Goal: Information Seeking & Learning: Learn about a topic

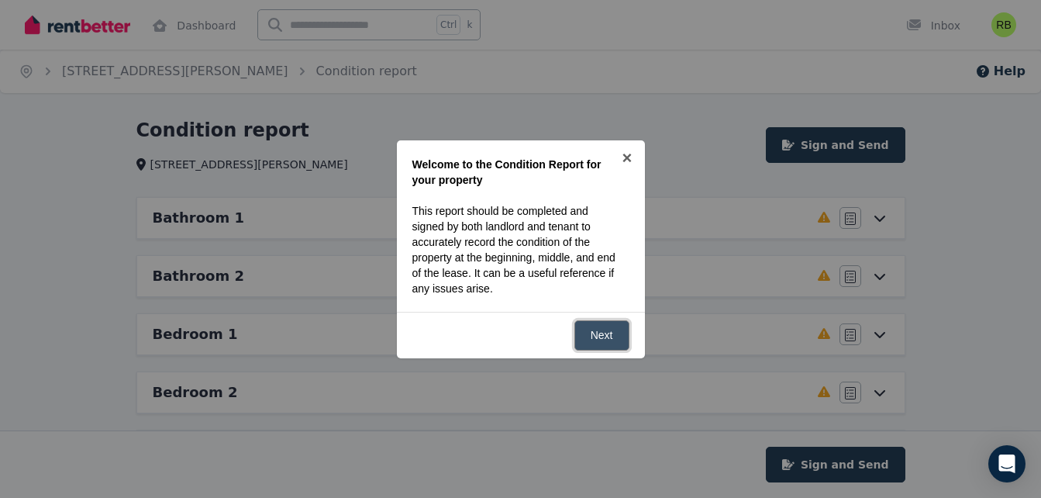
click at [600, 327] on link "Next" at bounding box center [601, 335] width 55 height 30
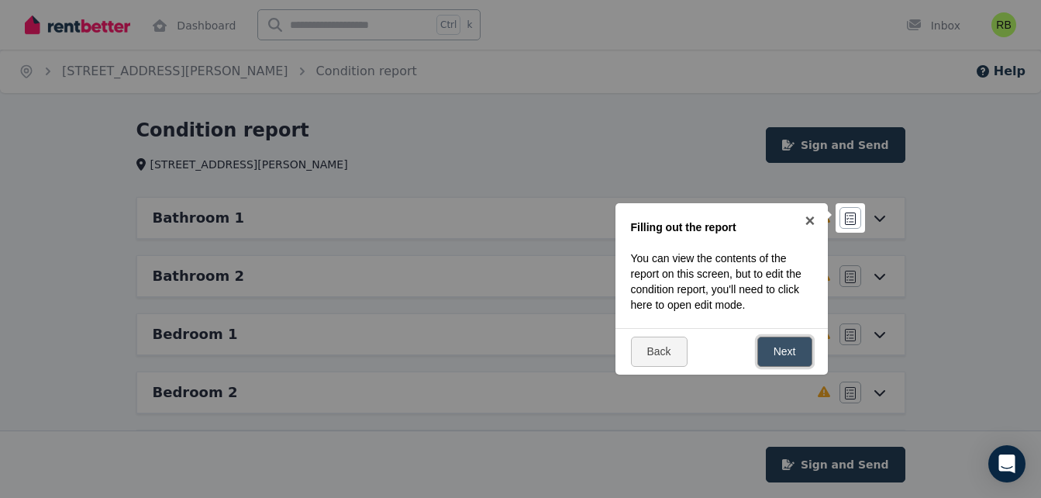
click at [773, 346] on link "Next" at bounding box center [784, 351] width 55 height 30
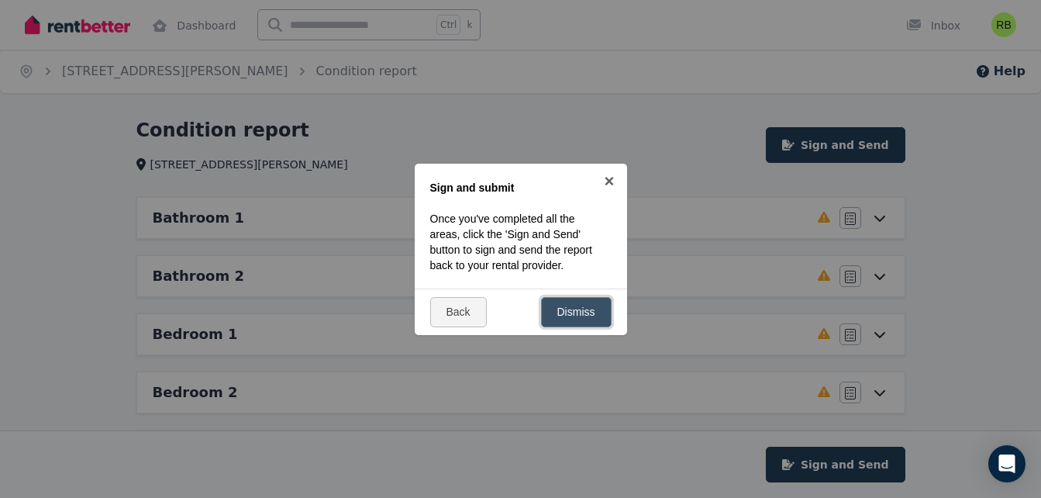
click at [570, 315] on link "Dismiss" at bounding box center [576, 312] width 71 height 30
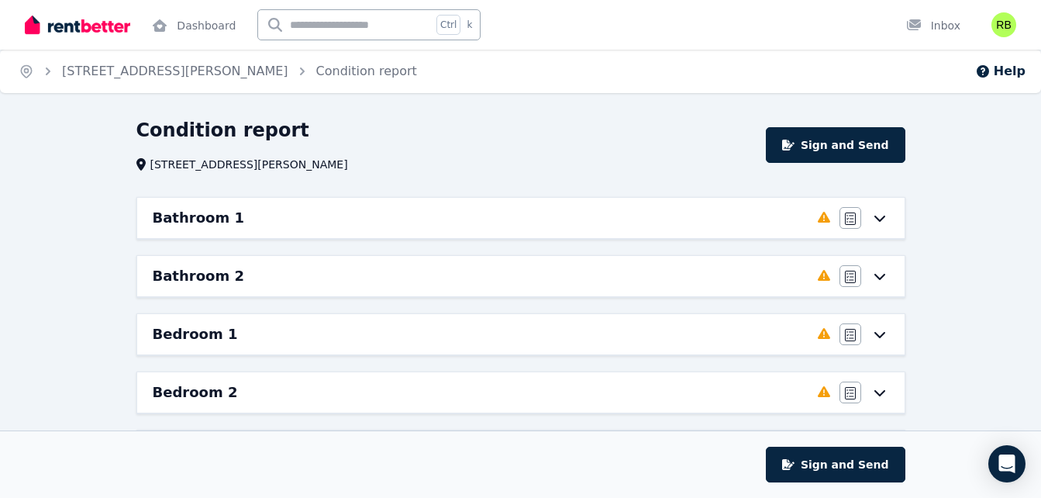
click at [368, 221] on div "Bathroom 1" at bounding box center [481, 218] width 656 height 22
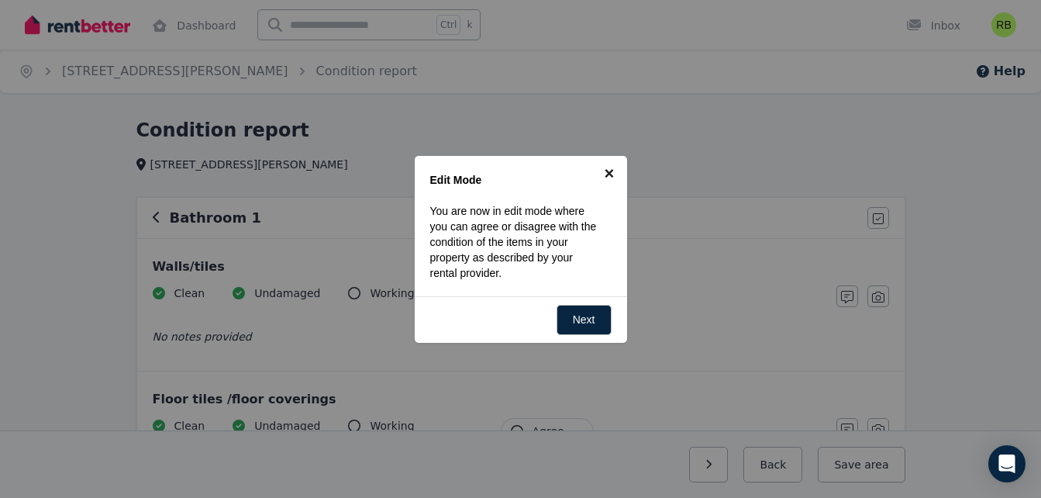
click at [610, 172] on link "×" at bounding box center [609, 173] width 35 height 35
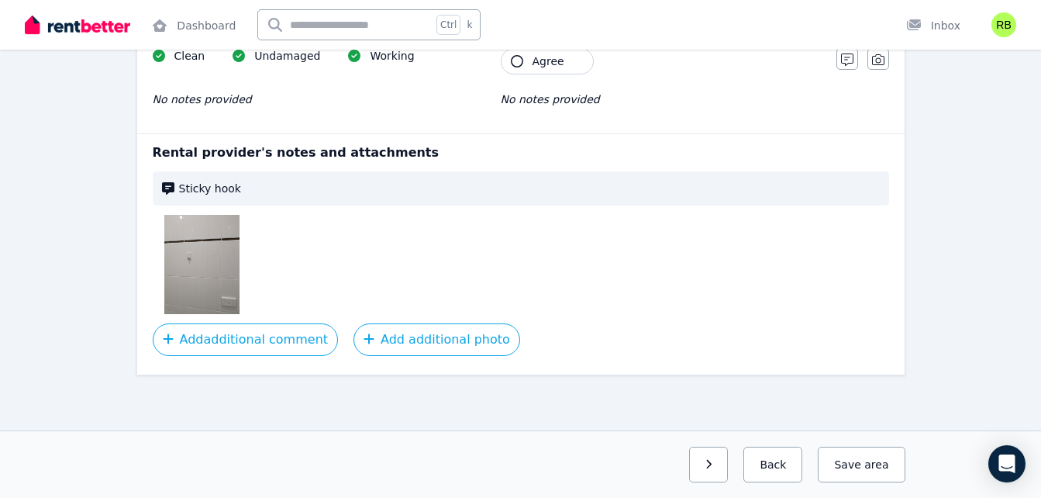
scroll to position [2124, 0]
click at [213, 274] on img at bounding box center [201, 263] width 74 height 99
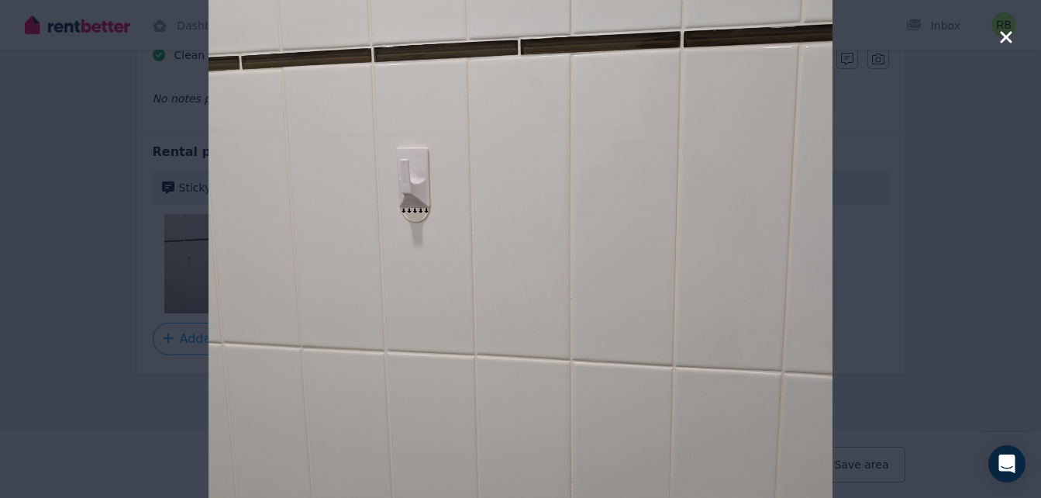
click at [1003, 37] on icon "button" at bounding box center [1006, 37] width 14 height 19
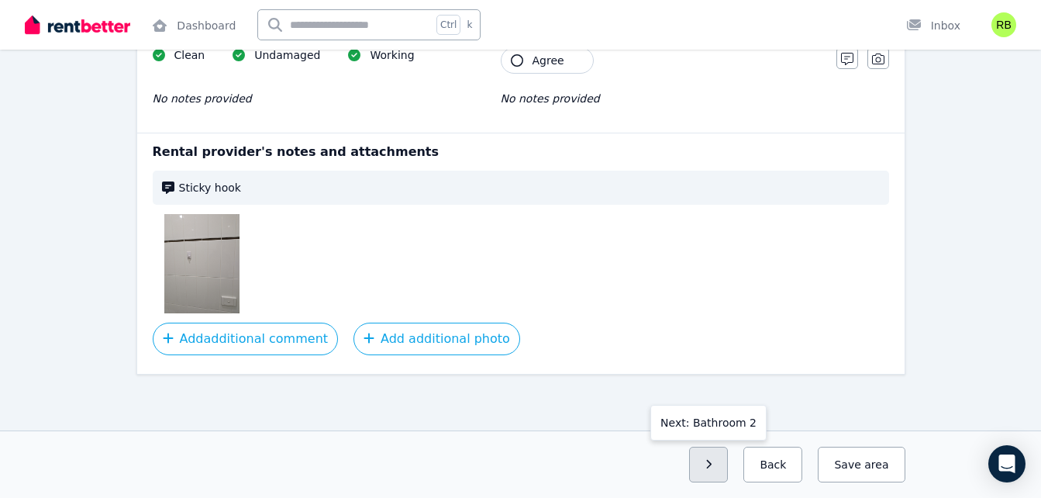
click at [722, 474] on button "button" at bounding box center [709, 464] width 40 height 36
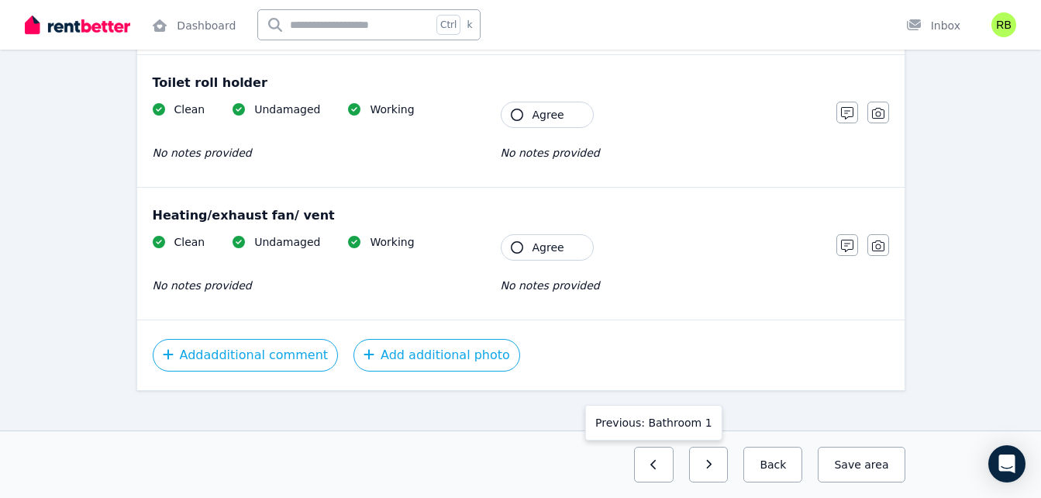
scroll to position [1953, 0]
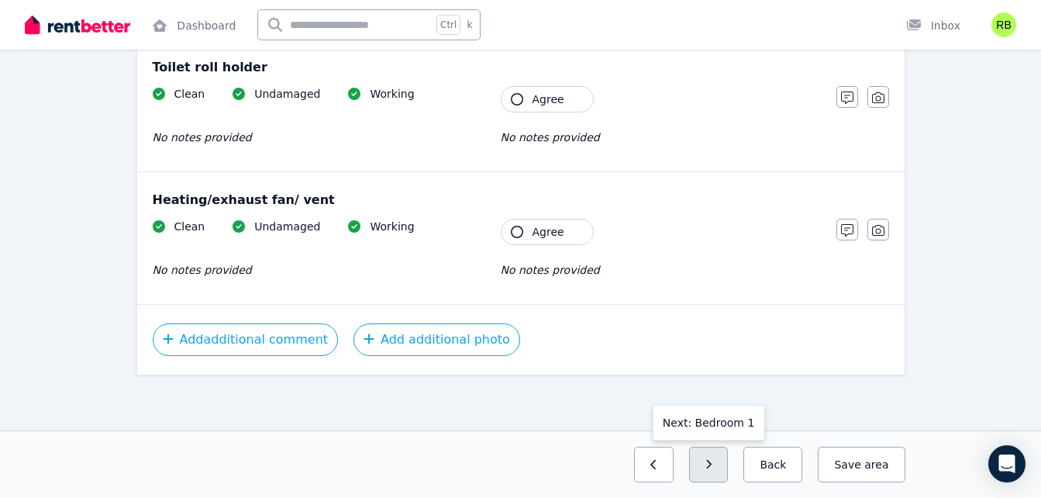
click at [712, 459] on icon "button" at bounding box center [708, 464] width 7 height 11
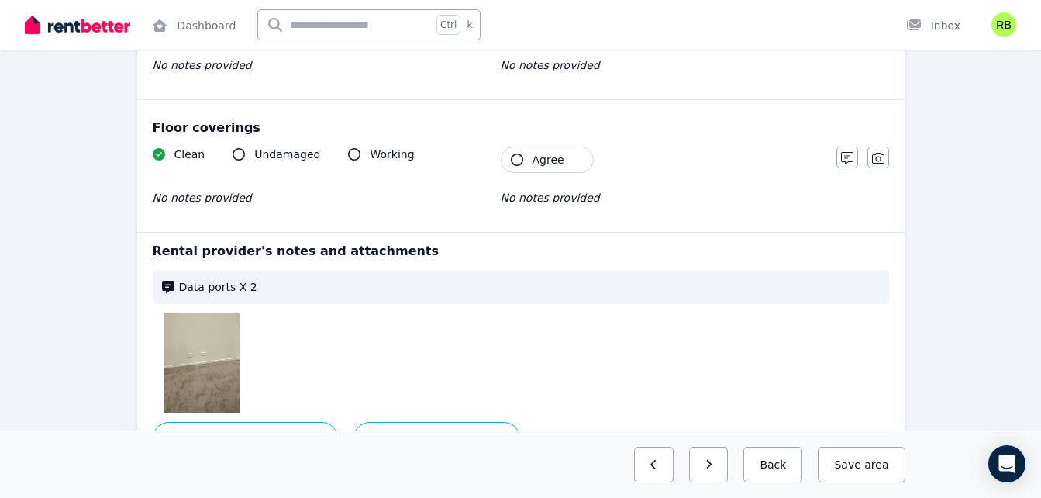
scroll to position [1329, 0]
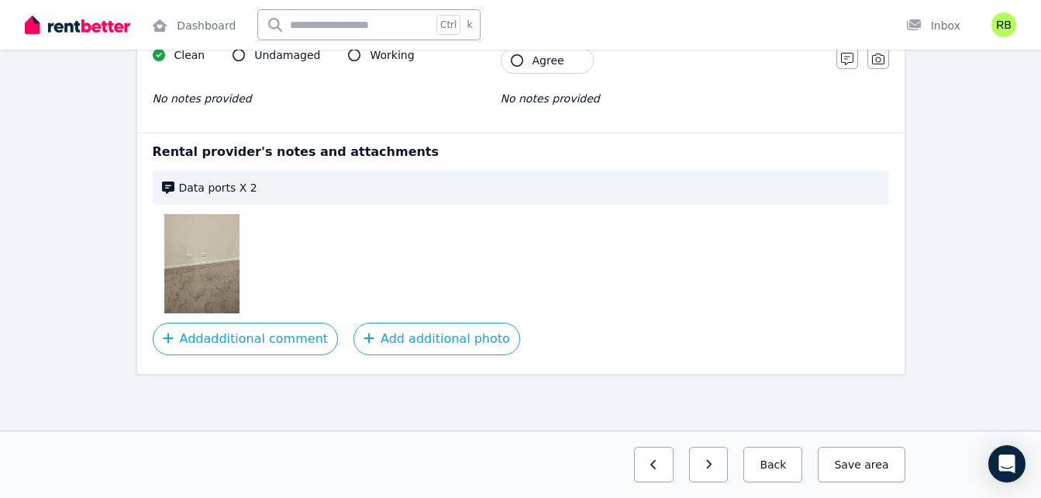
click at [205, 265] on img at bounding box center [201, 263] width 74 height 99
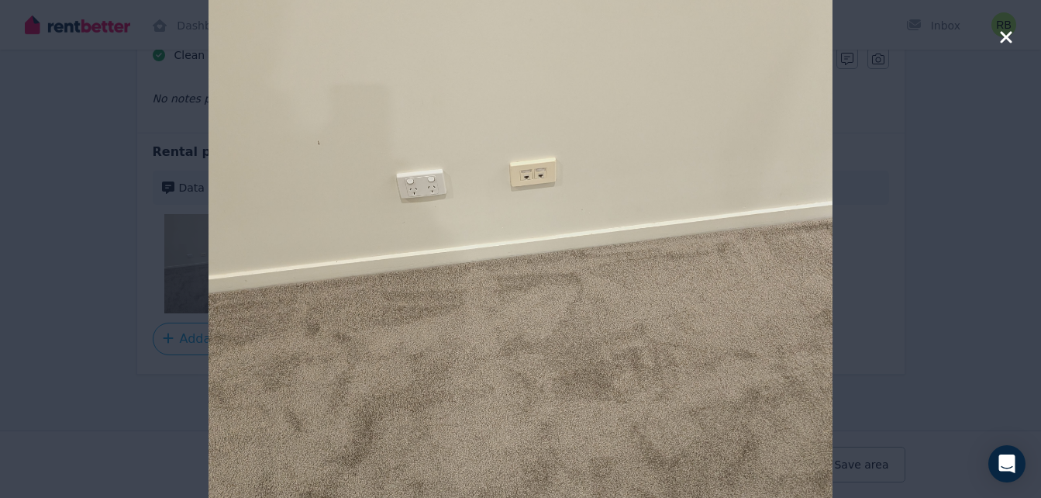
click at [1003, 34] on icon "button" at bounding box center [1006, 37] width 12 height 12
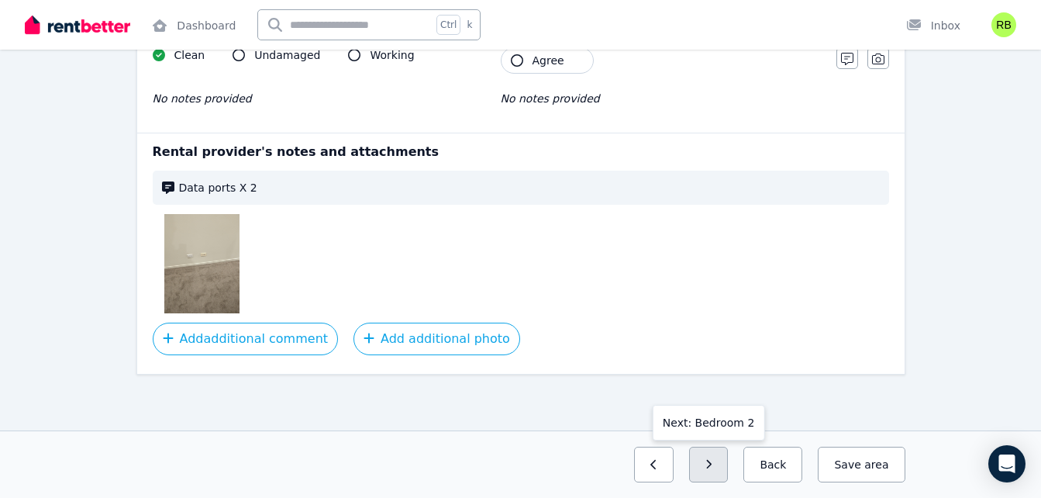
click at [727, 466] on button "button" at bounding box center [709, 464] width 40 height 36
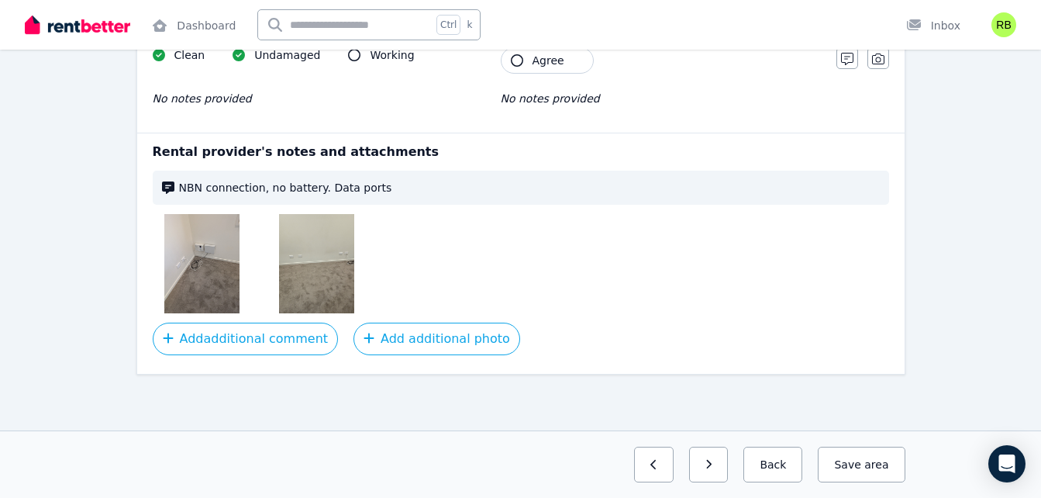
click at [328, 256] on img at bounding box center [316, 263] width 74 height 99
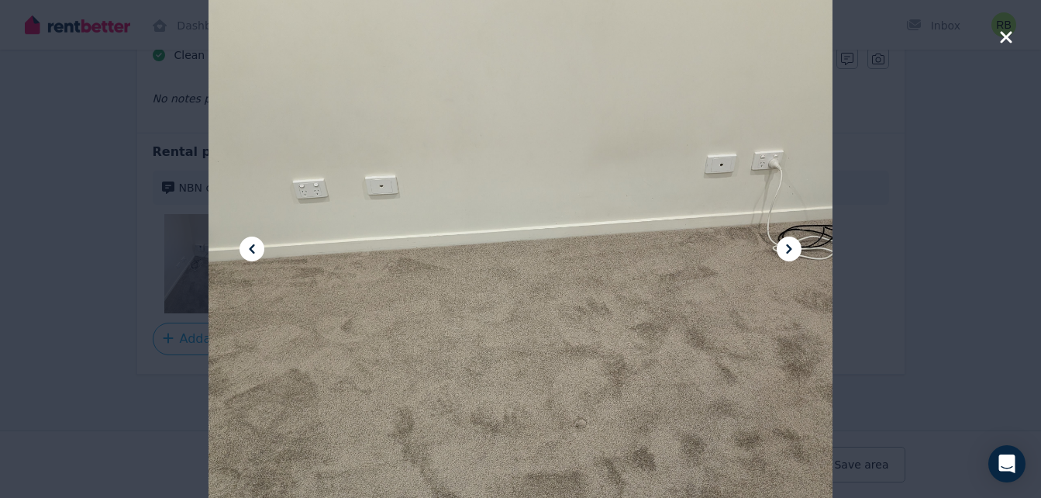
click at [246, 250] on icon at bounding box center [252, 248] width 19 height 19
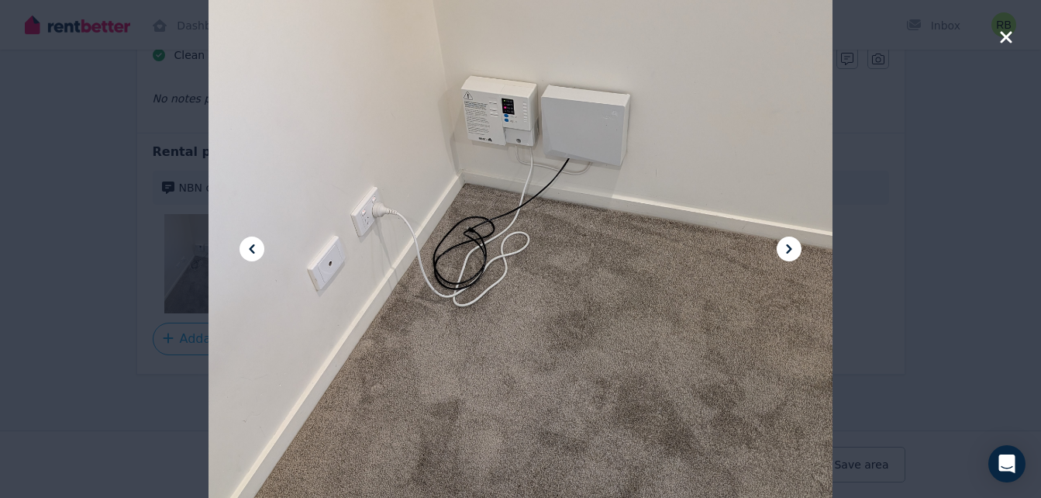
click at [999, 41] on icon "button" at bounding box center [1006, 37] width 14 height 19
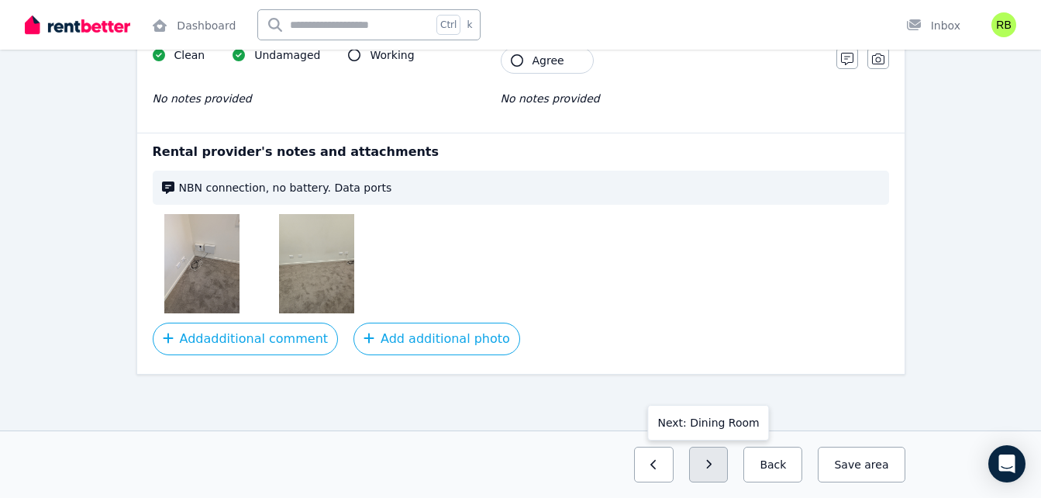
click at [729, 465] on button "button" at bounding box center [709, 464] width 40 height 36
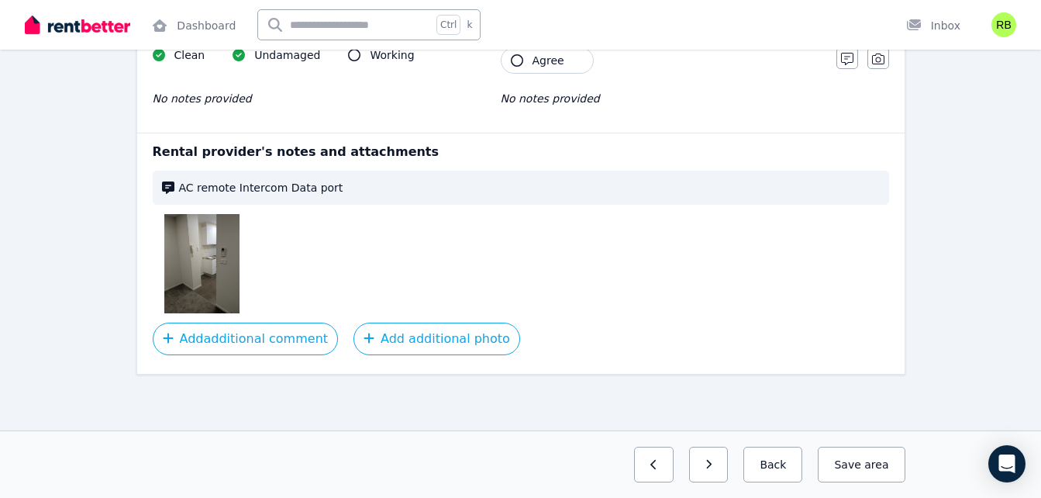
click at [207, 258] on img at bounding box center [201, 263] width 74 height 99
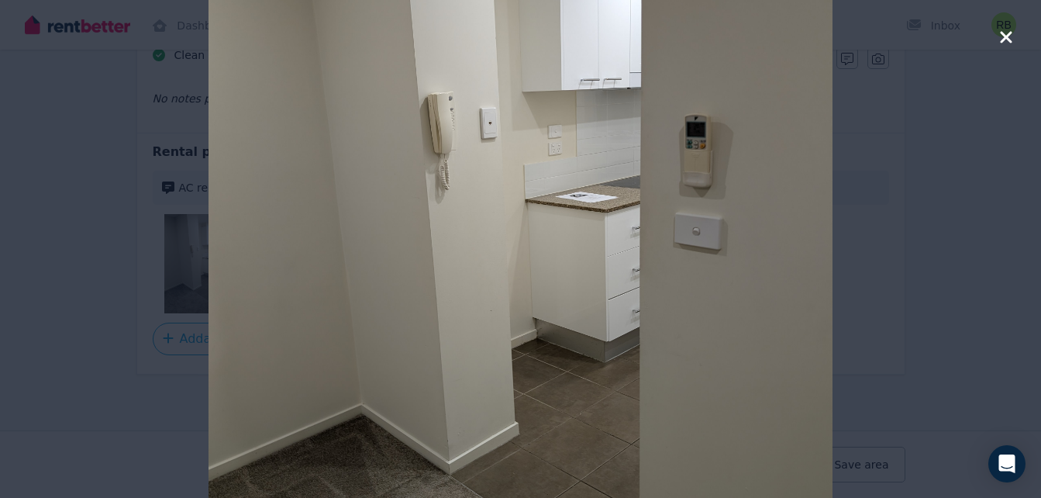
click at [1004, 34] on icon "button" at bounding box center [1006, 37] width 12 height 12
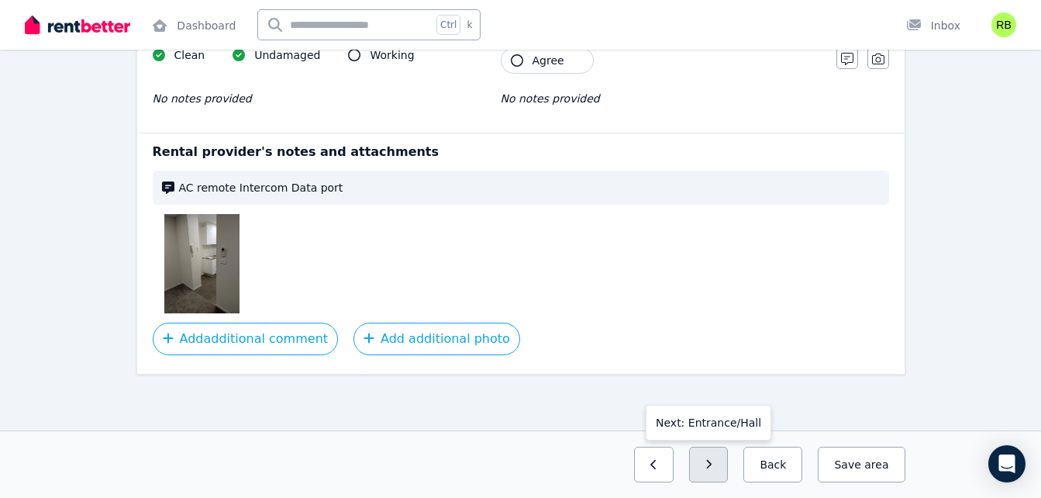
click at [712, 461] on icon "button" at bounding box center [708, 464] width 7 height 11
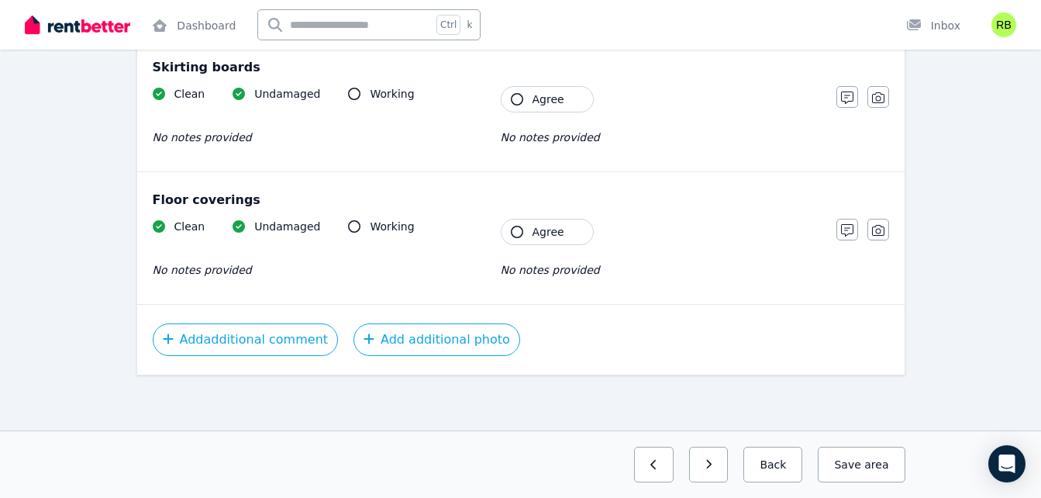
scroll to position [1011, 0]
click at [729, 467] on button "button" at bounding box center [709, 464] width 40 height 36
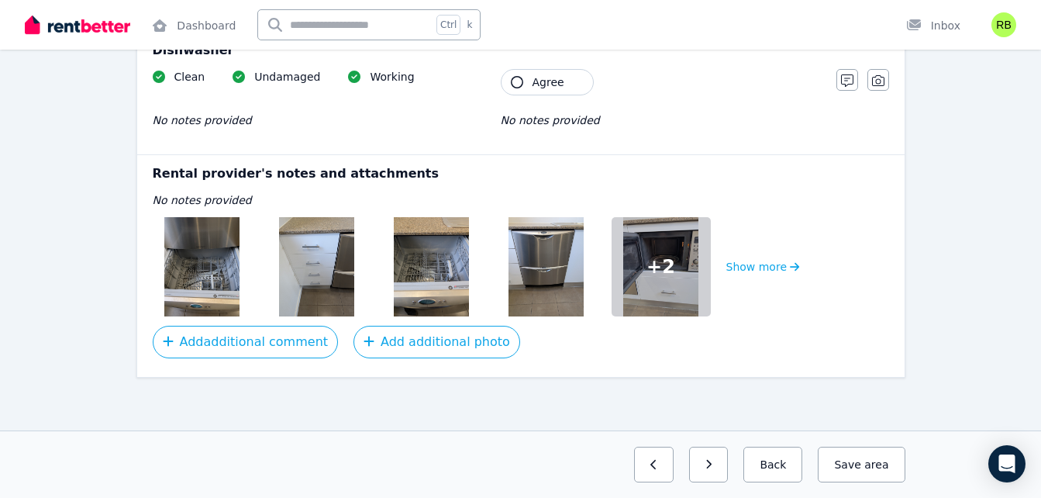
scroll to position [2090, 0]
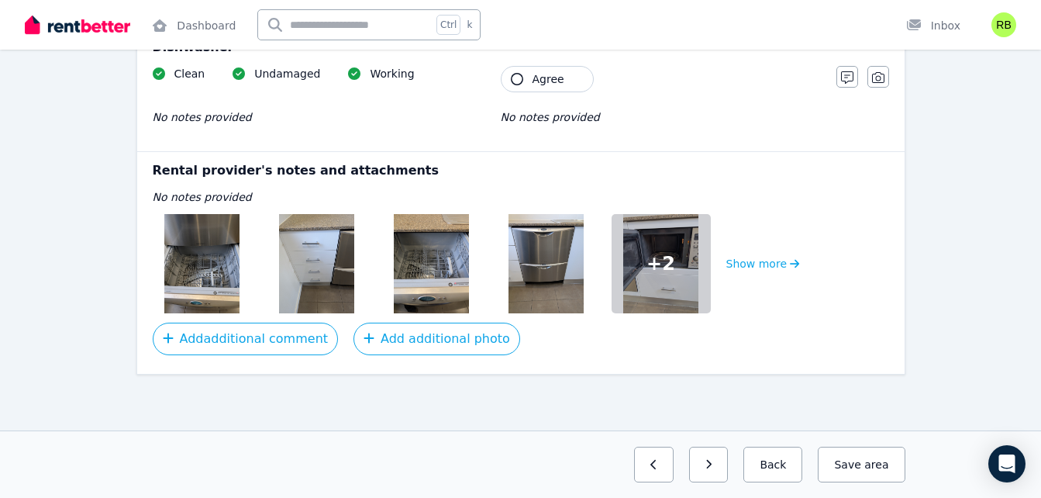
click at [176, 282] on img at bounding box center [201, 263] width 74 height 99
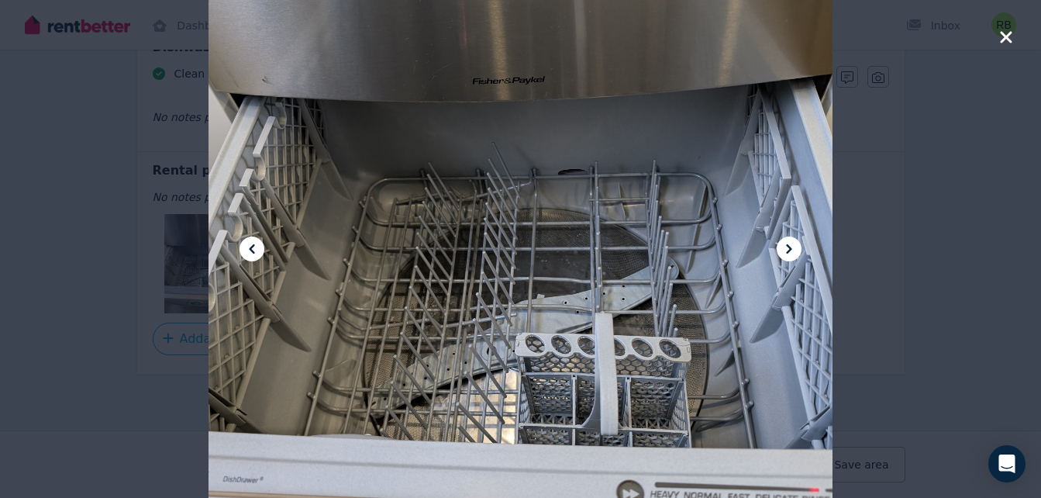
click at [796, 245] on icon at bounding box center [789, 248] width 19 height 19
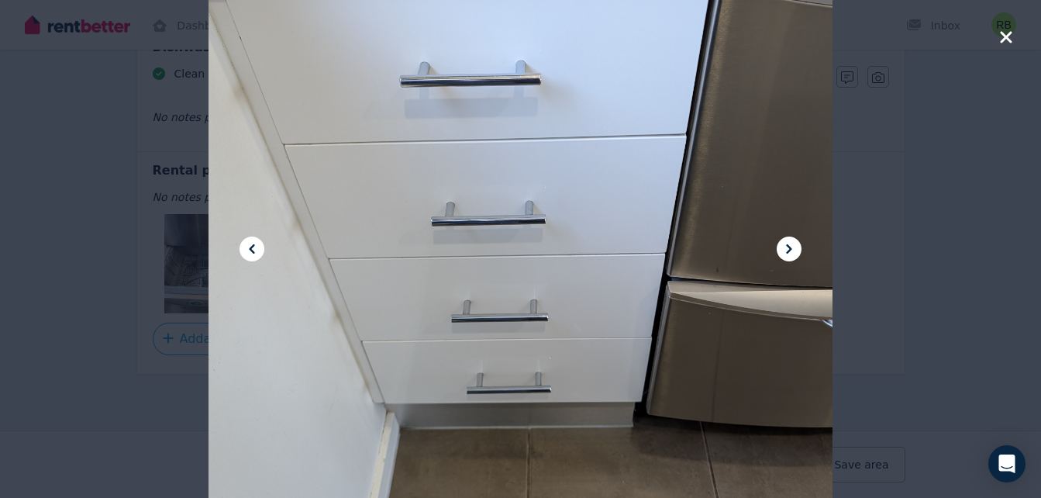
click at [791, 251] on icon at bounding box center [789, 248] width 19 height 19
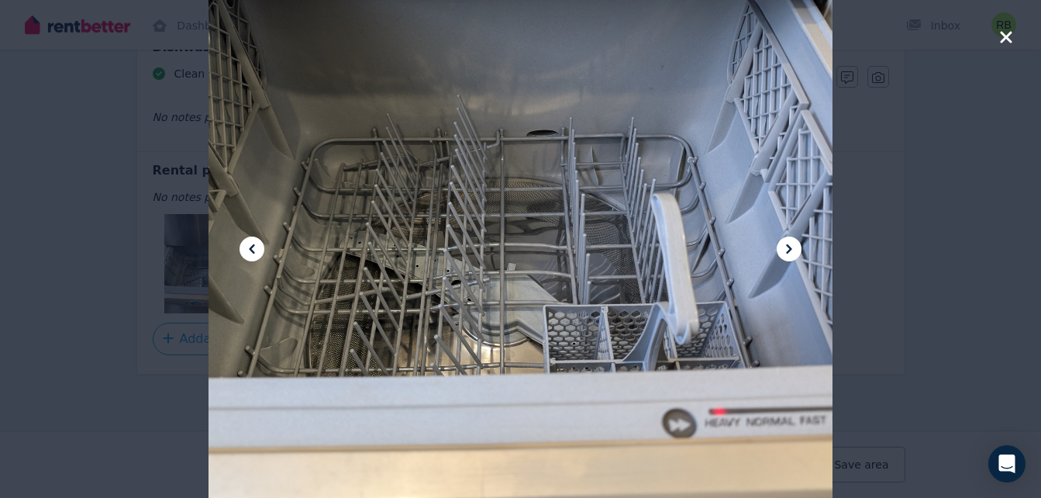
click at [791, 251] on icon at bounding box center [789, 248] width 19 height 19
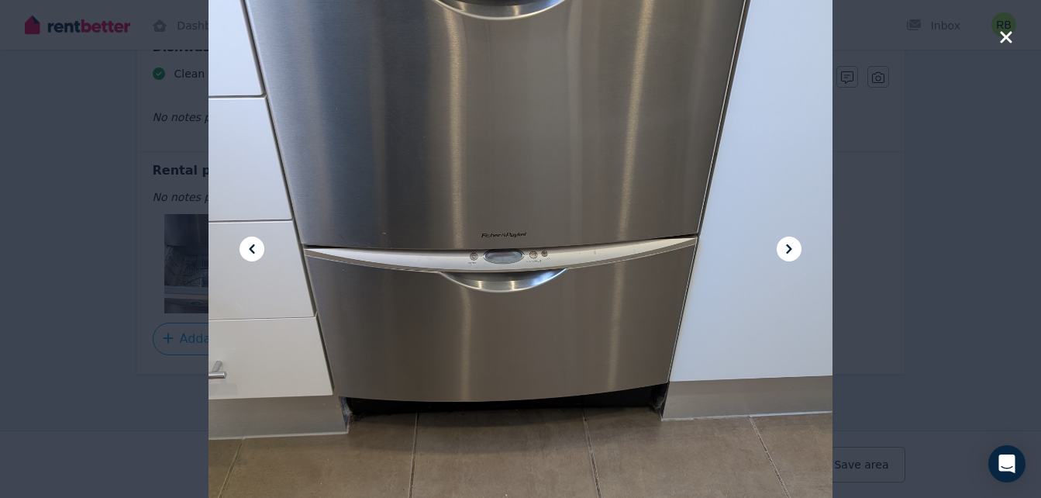
click at [791, 251] on icon at bounding box center [789, 248] width 19 height 19
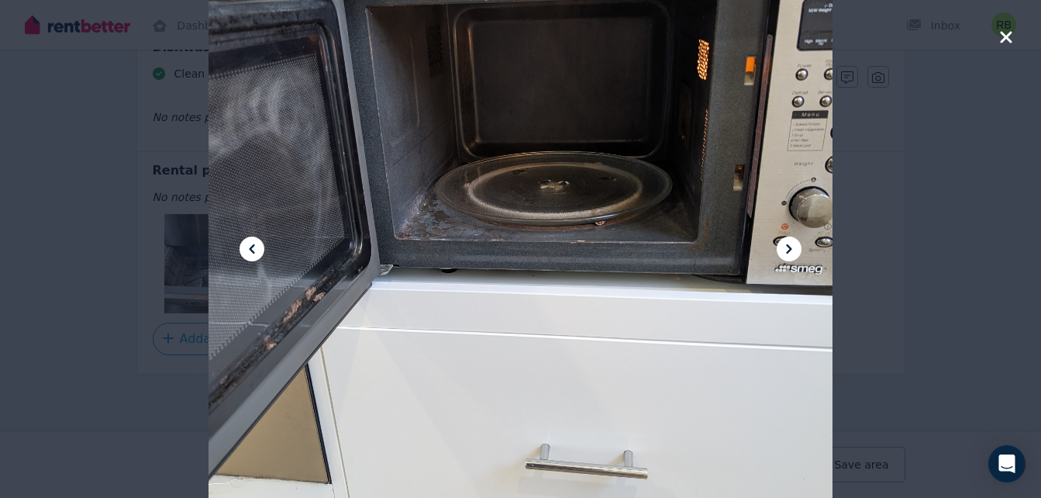
click at [791, 251] on icon at bounding box center [789, 248] width 19 height 19
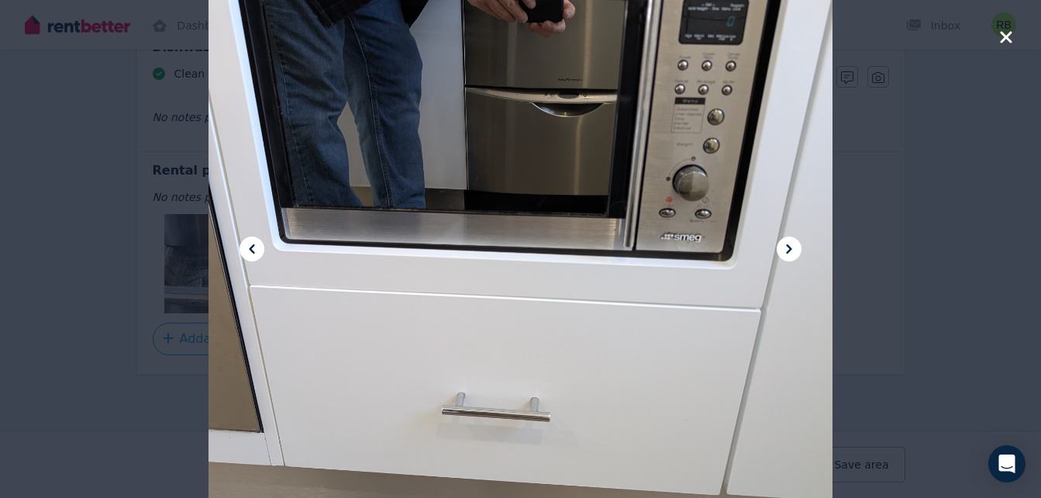
click at [791, 251] on icon at bounding box center [789, 248] width 19 height 19
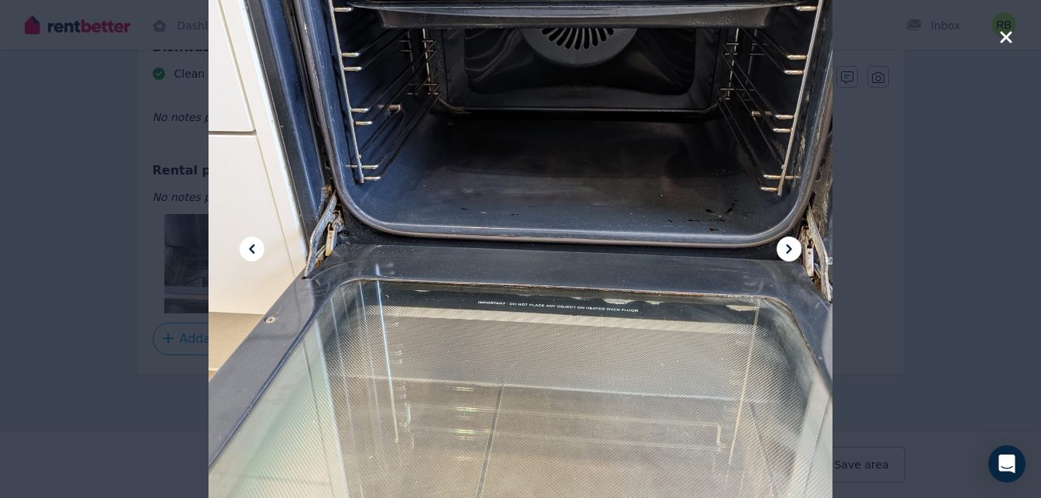
click at [791, 251] on icon at bounding box center [789, 248] width 19 height 19
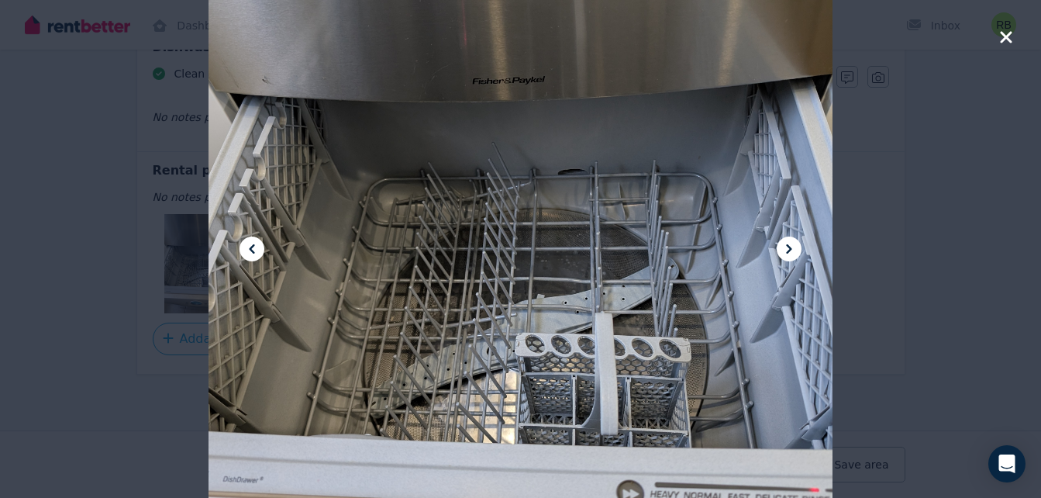
click at [255, 242] on icon at bounding box center [252, 248] width 19 height 19
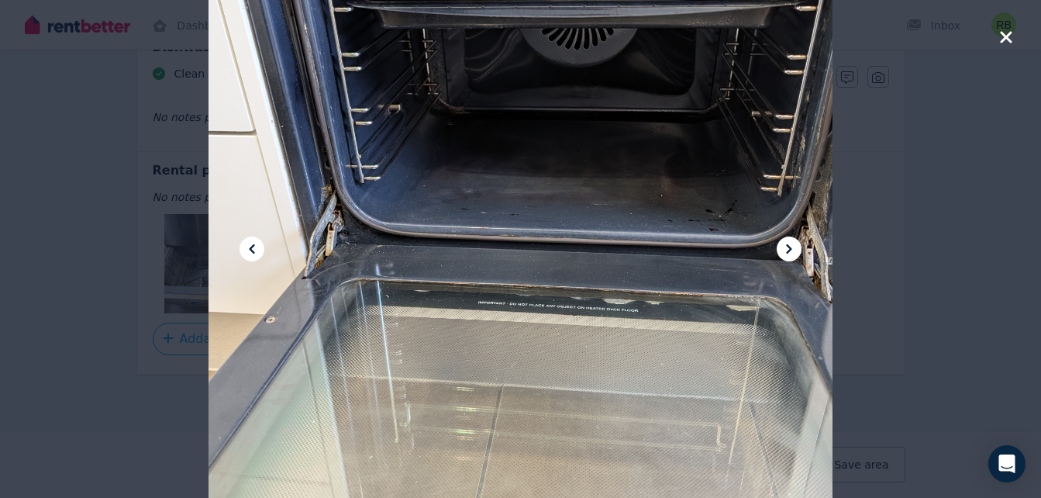
click at [785, 239] on icon at bounding box center [789, 248] width 19 height 19
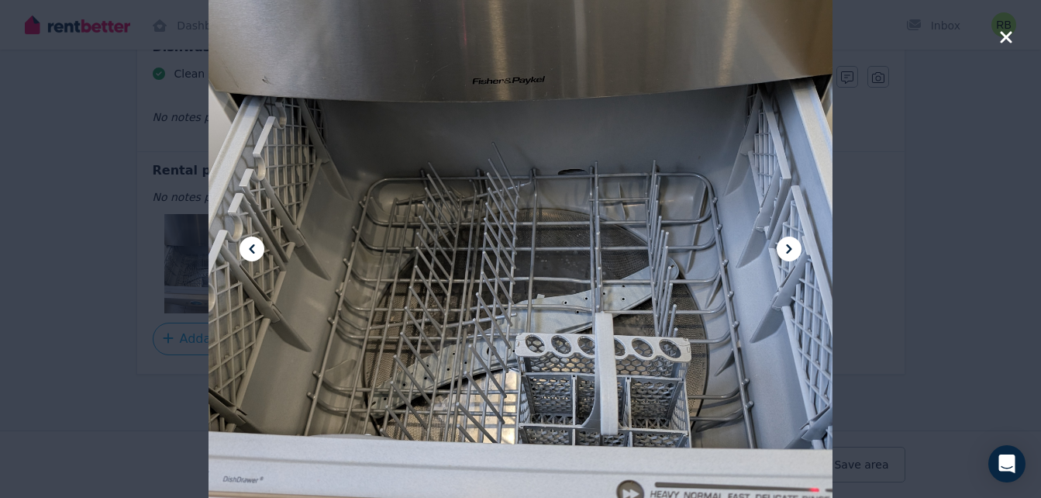
click at [785, 239] on icon at bounding box center [789, 248] width 19 height 19
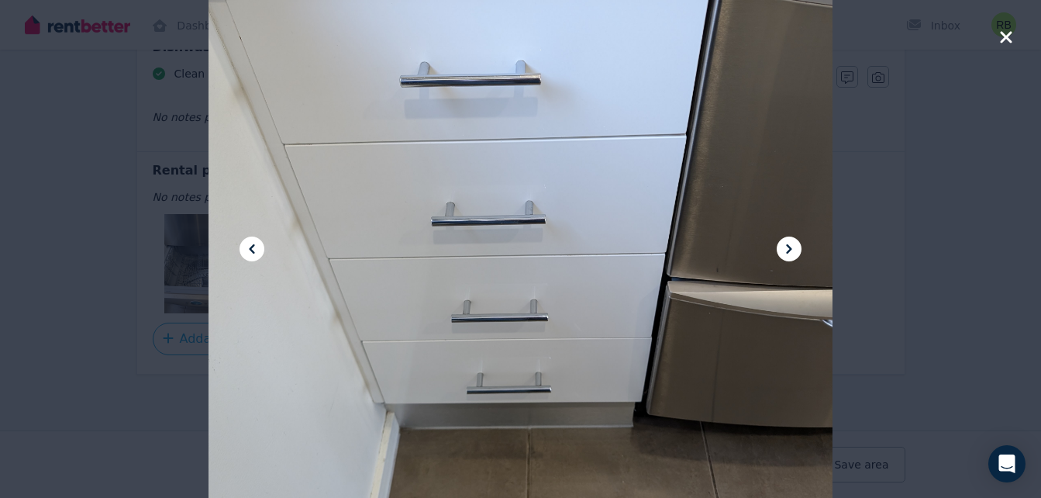
click at [1004, 36] on icon "button" at bounding box center [1006, 37] width 12 height 12
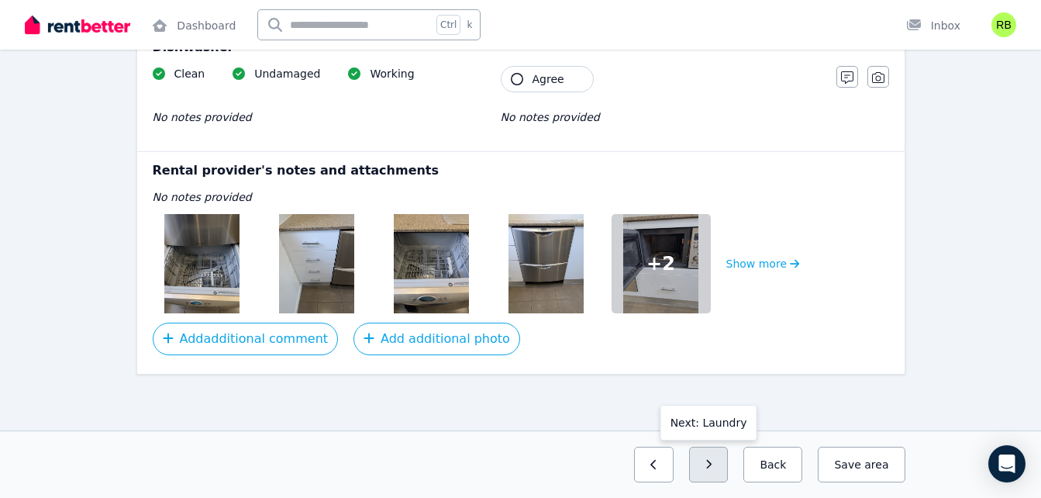
click at [709, 467] on button "button" at bounding box center [709, 464] width 40 height 36
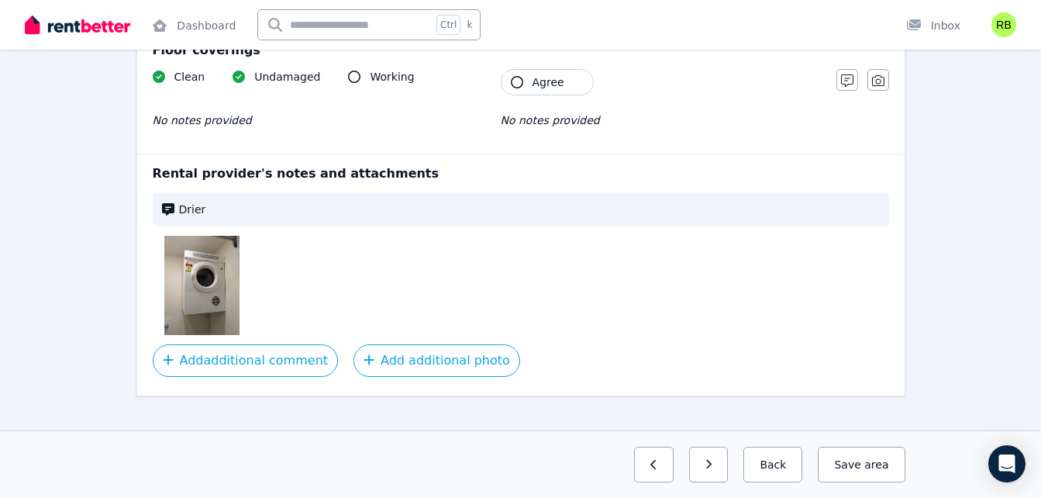
scroll to position [1413, 0]
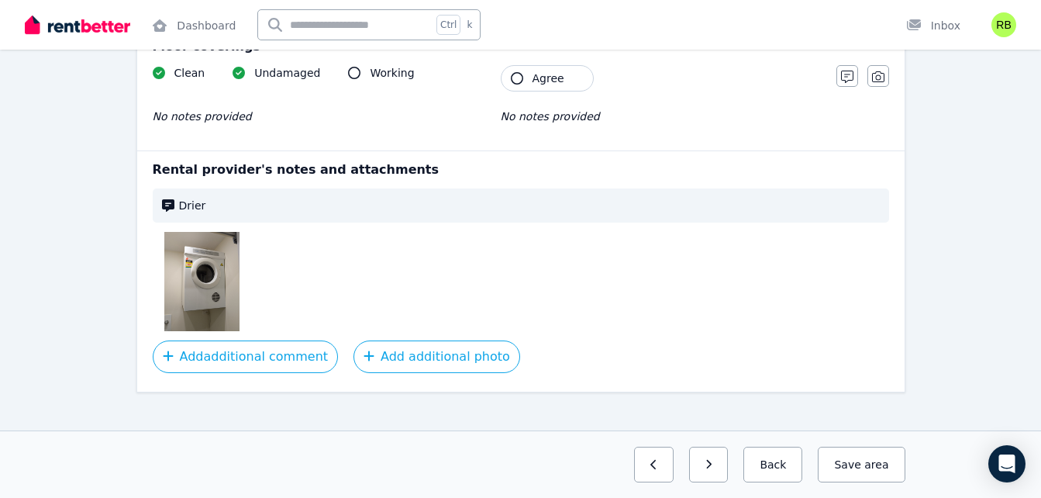
click at [206, 260] on img at bounding box center [201, 281] width 74 height 99
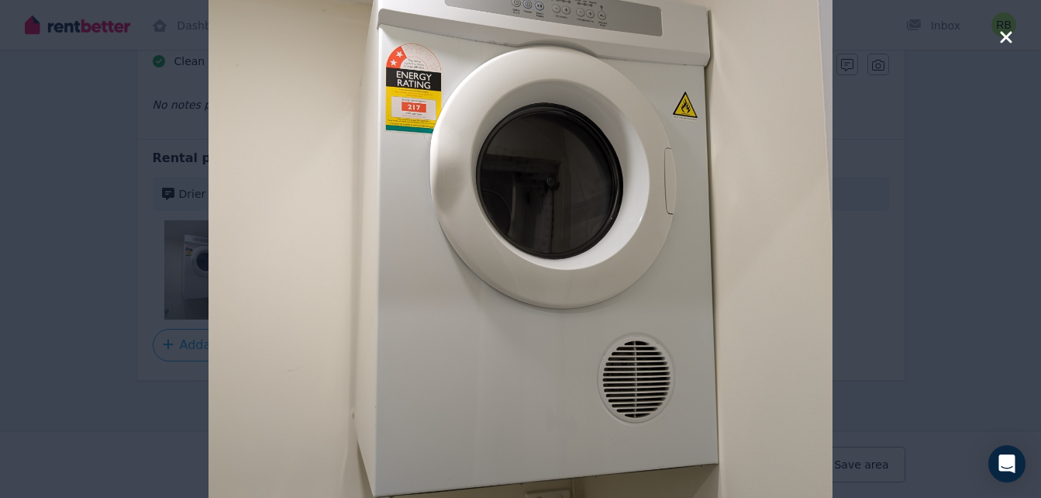
scroll to position [1431, 0]
click at [1000, 43] on icon "button" at bounding box center [1006, 37] width 14 height 19
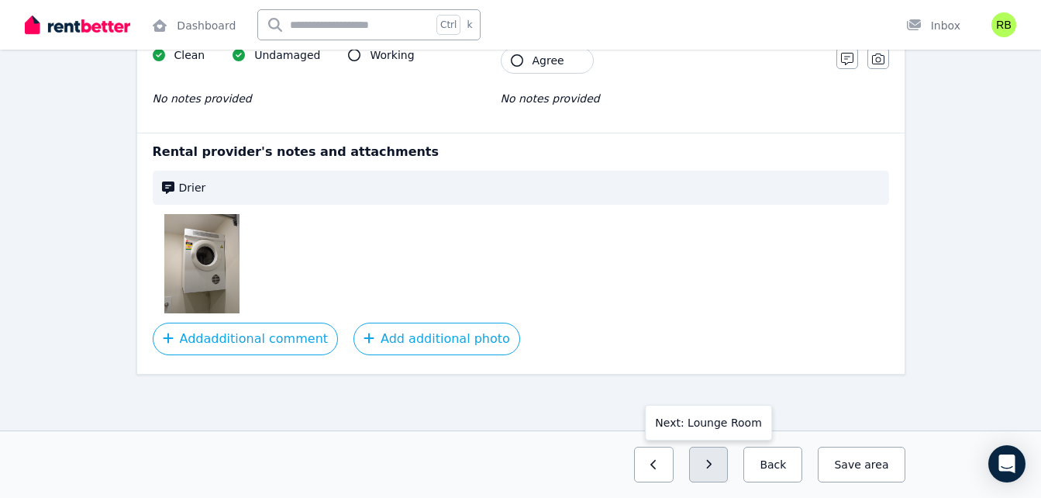
click at [712, 465] on icon "button" at bounding box center [708, 464] width 7 height 11
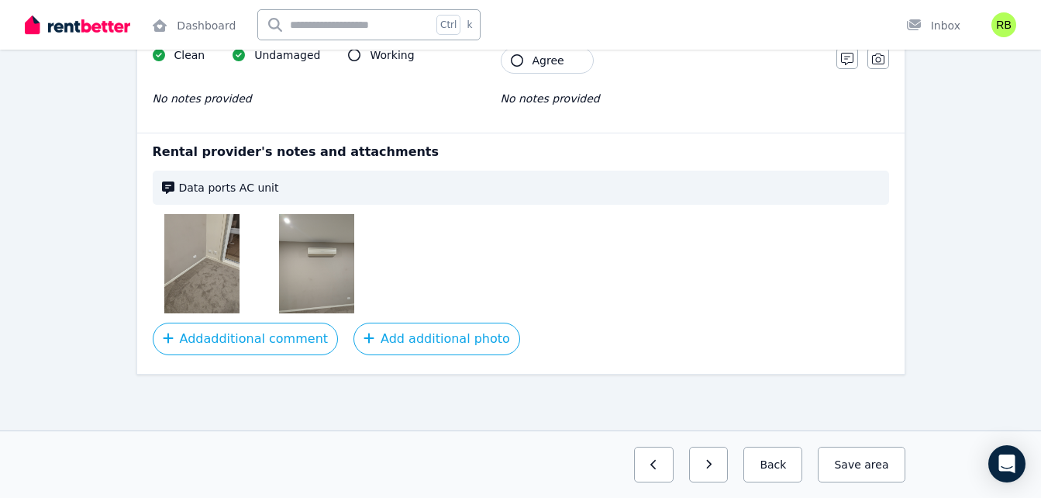
scroll to position [1166, 0]
click at [219, 257] on img at bounding box center [201, 263] width 74 height 99
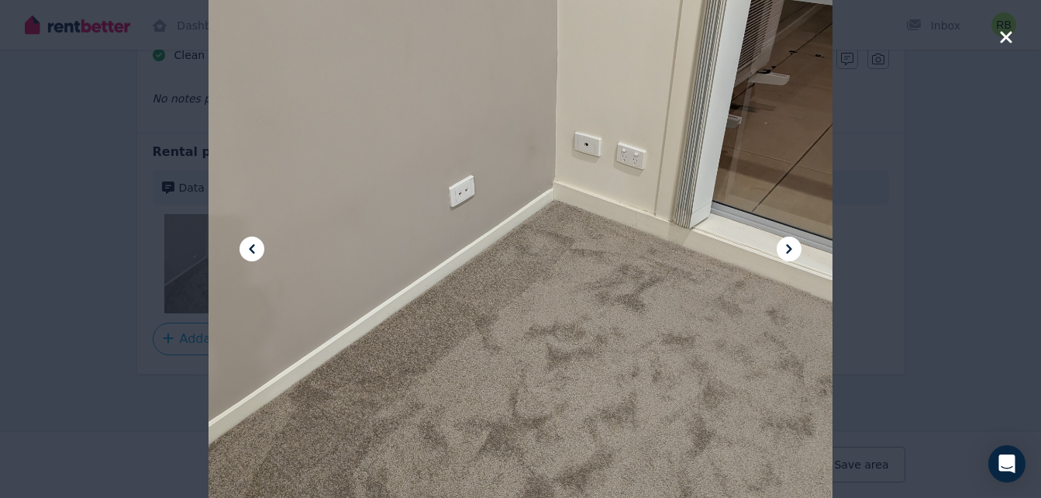
click at [777, 244] on button at bounding box center [789, 248] width 25 height 25
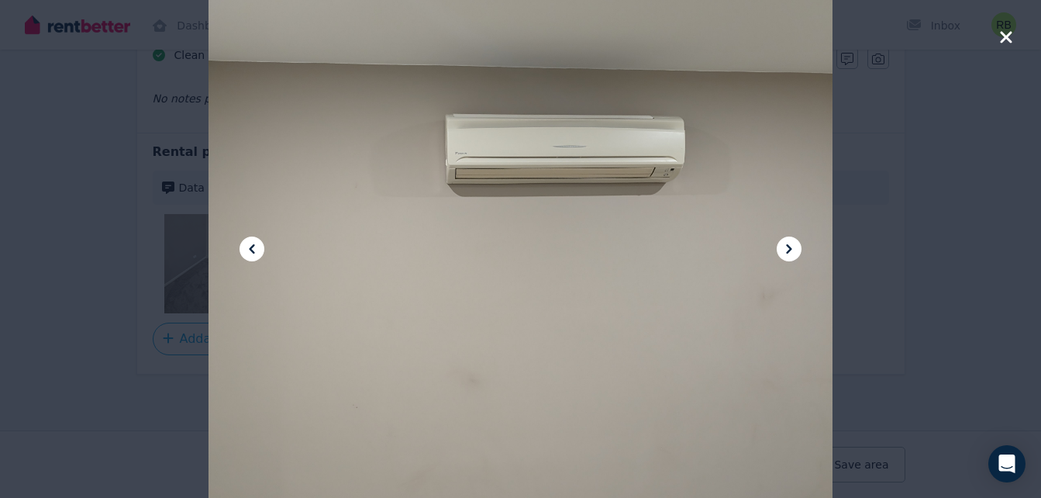
click at [784, 247] on icon at bounding box center [789, 248] width 19 height 19
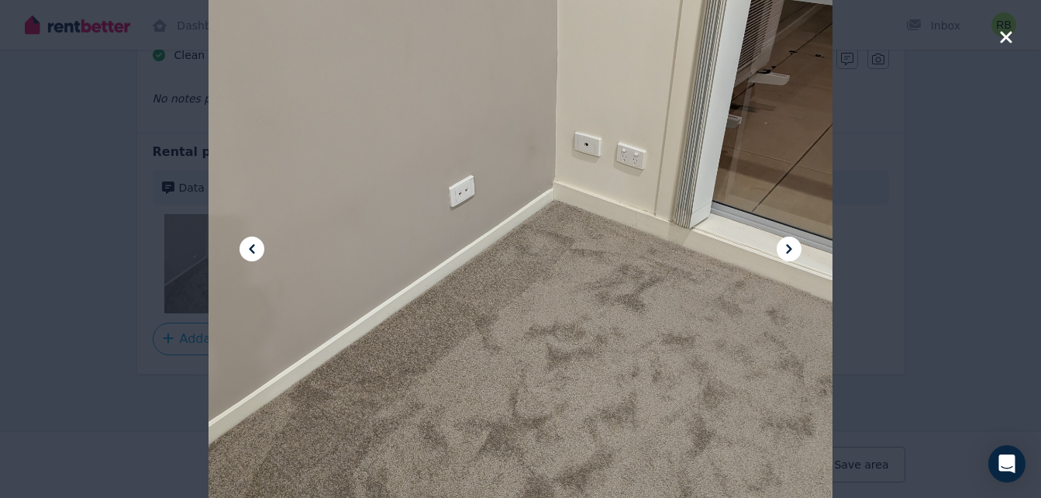
click at [995, 41] on div at bounding box center [520, 249] width 1041 height 498
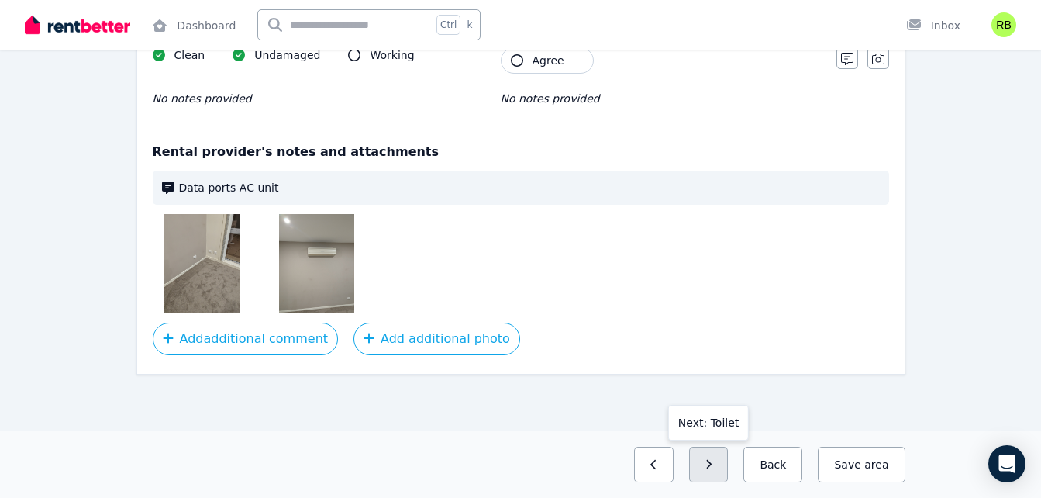
click at [729, 463] on button "button" at bounding box center [709, 464] width 40 height 36
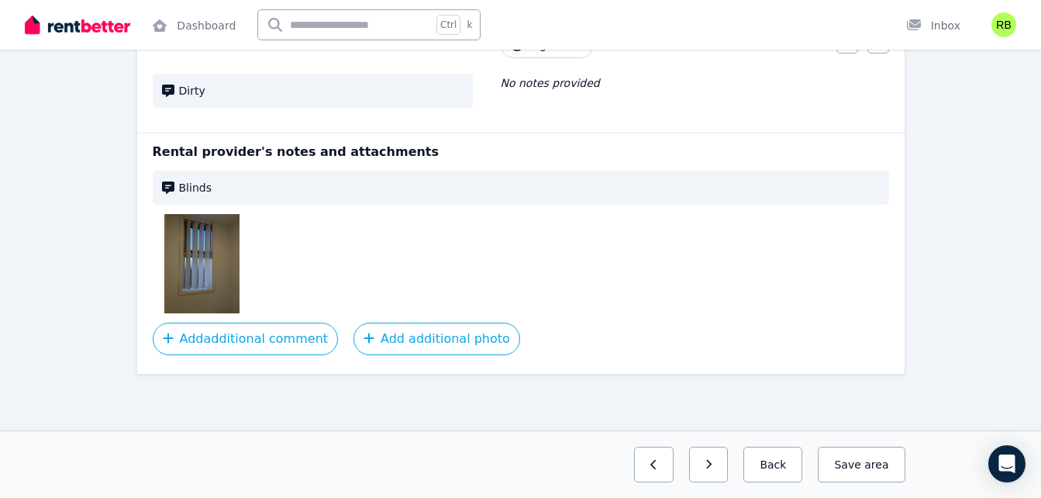
scroll to position [799, 0]
click at [201, 269] on img at bounding box center [201, 263] width 74 height 99
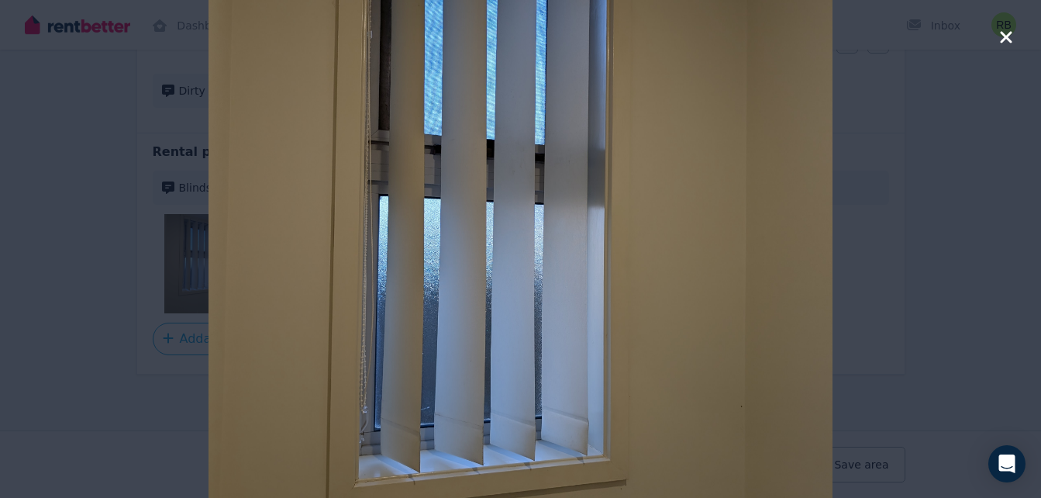
click at [1006, 39] on icon "button" at bounding box center [1006, 37] width 12 height 12
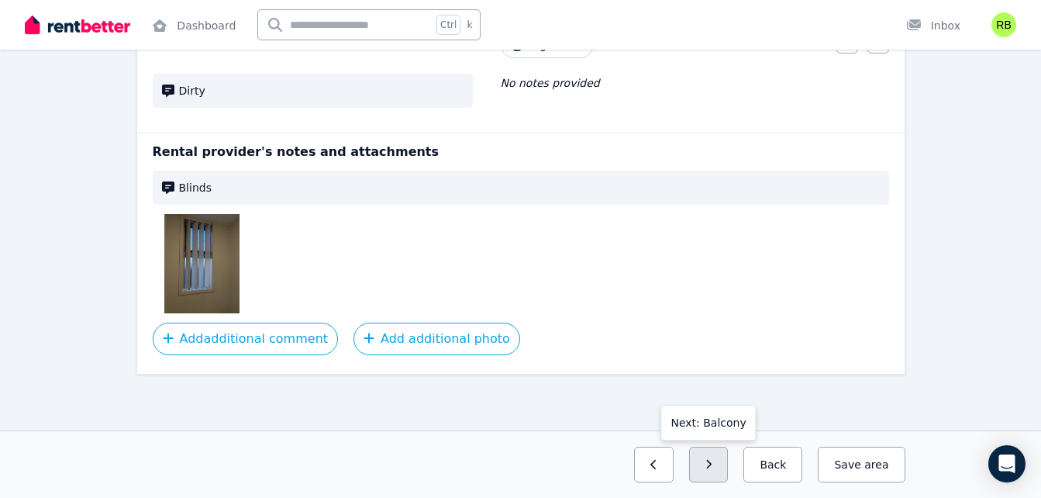
click at [712, 466] on icon "button" at bounding box center [708, 464] width 7 height 11
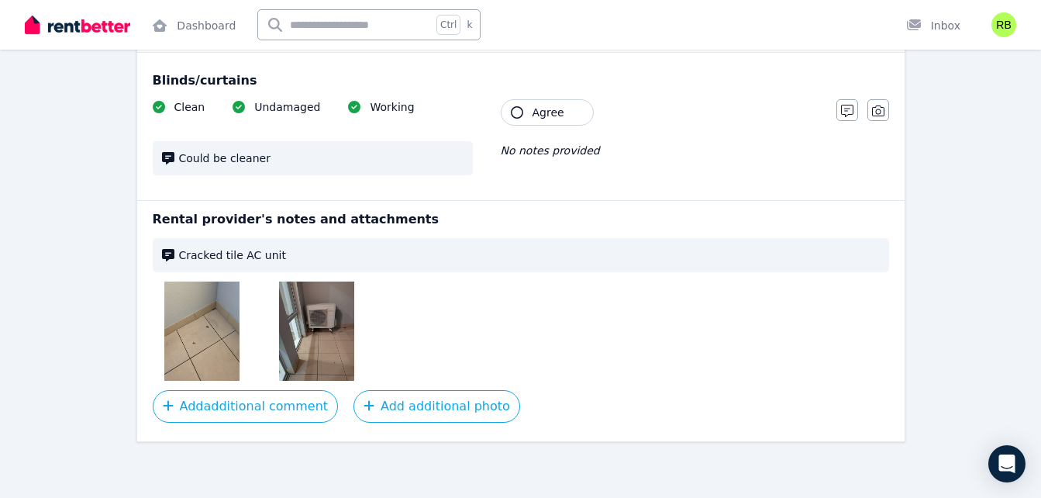
scroll to position [830, 0]
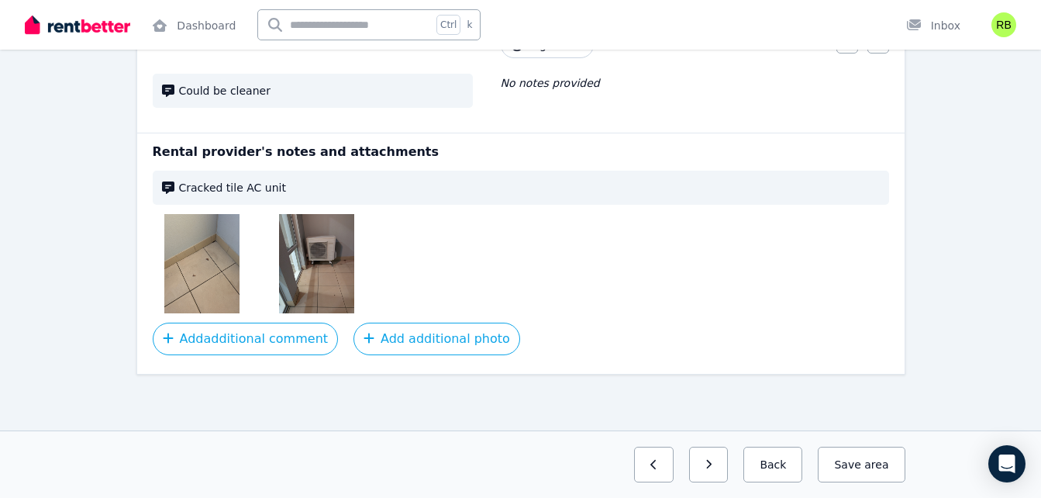
click at [211, 225] on img at bounding box center [201, 263] width 74 height 99
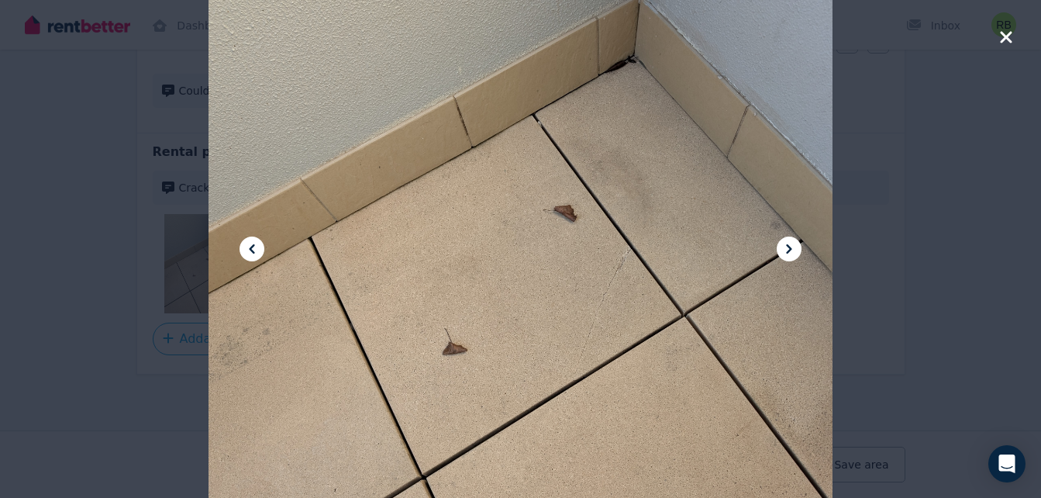
click at [787, 246] on icon at bounding box center [789, 248] width 5 height 9
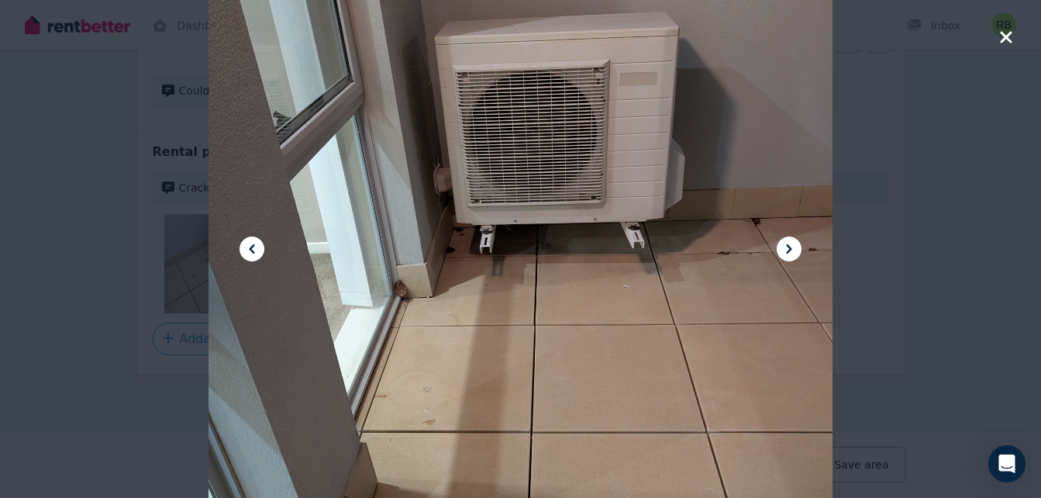
click at [787, 246] on icon at bounding box center [789, 248] width 5 height 9
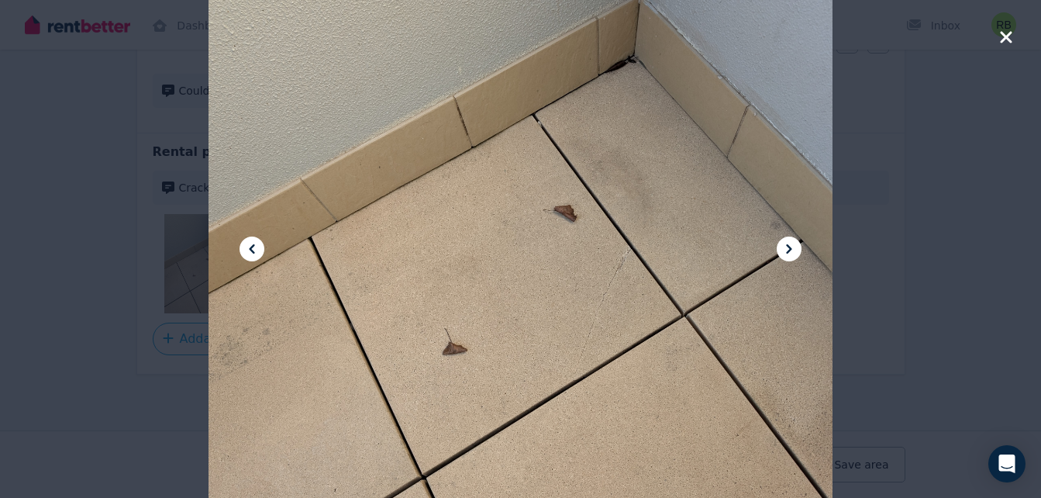
click at [1004, 40] on icon "button" at bounding box center [1006, 37] width 12 height 12
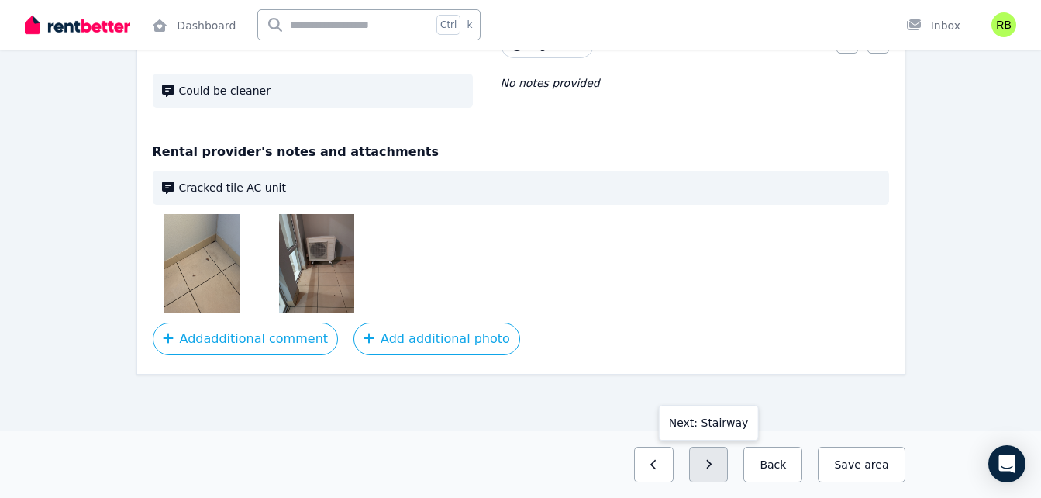
click at [709, 467] on button "button" at bounding box center [709, 464] width 40 height 36
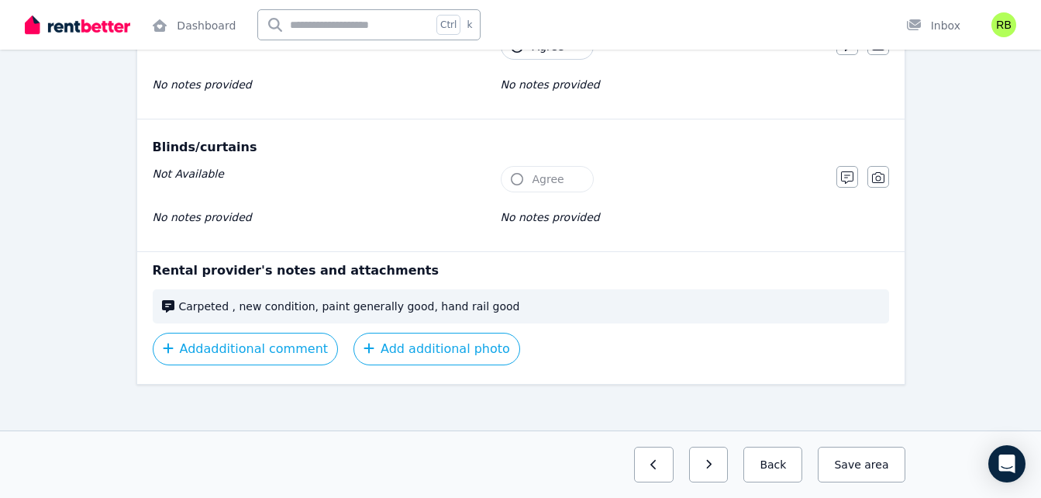
scroll to position [675, 0]
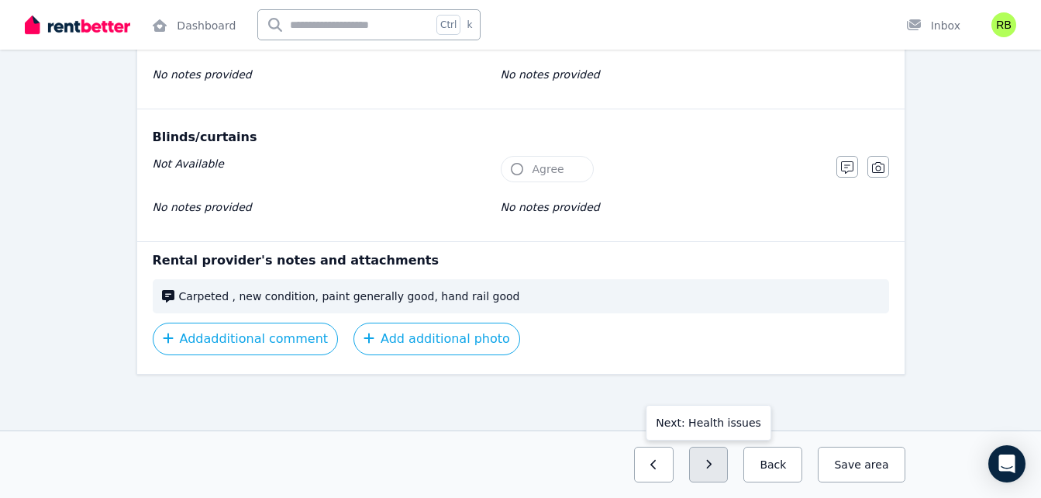
click at [712, 461] on icon "button" at bounding box center [708, 464] width 7 height 11
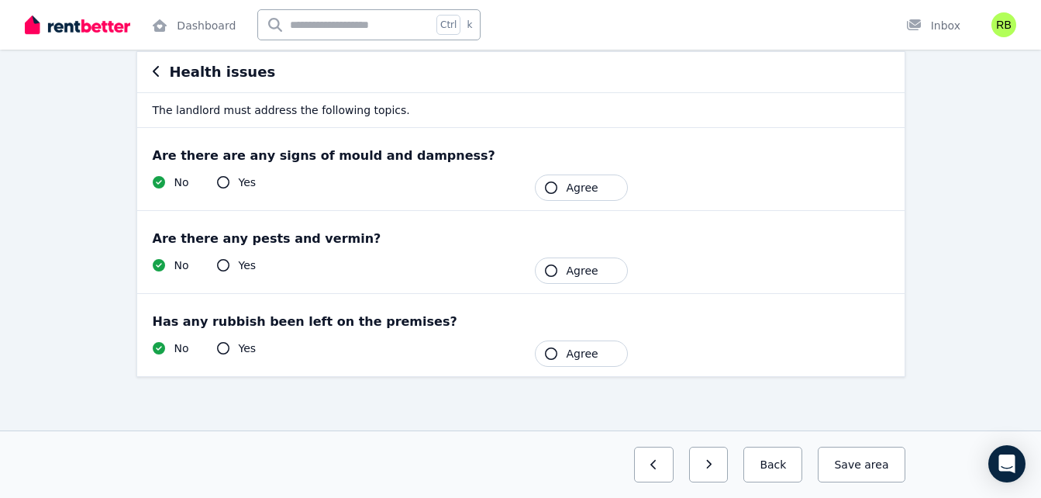
scroll to position [148, 0]
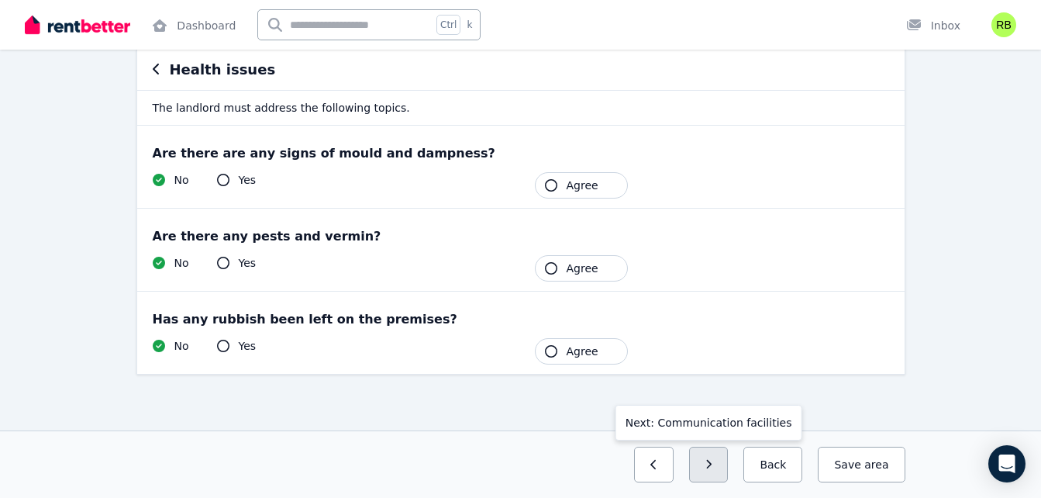
click at [712, 460] on icon "button" at bounding box center [708, 464] width 7 height 11
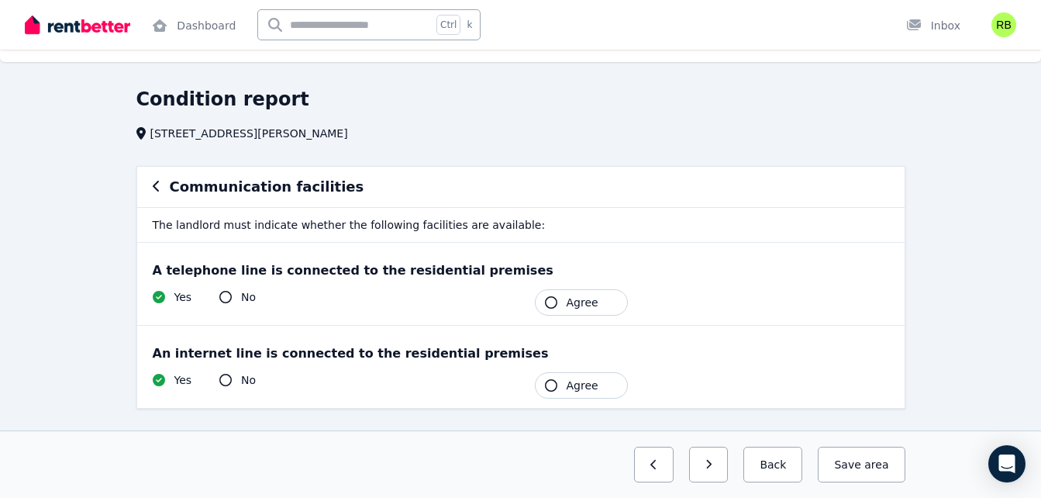
scroll to position [65, 0]
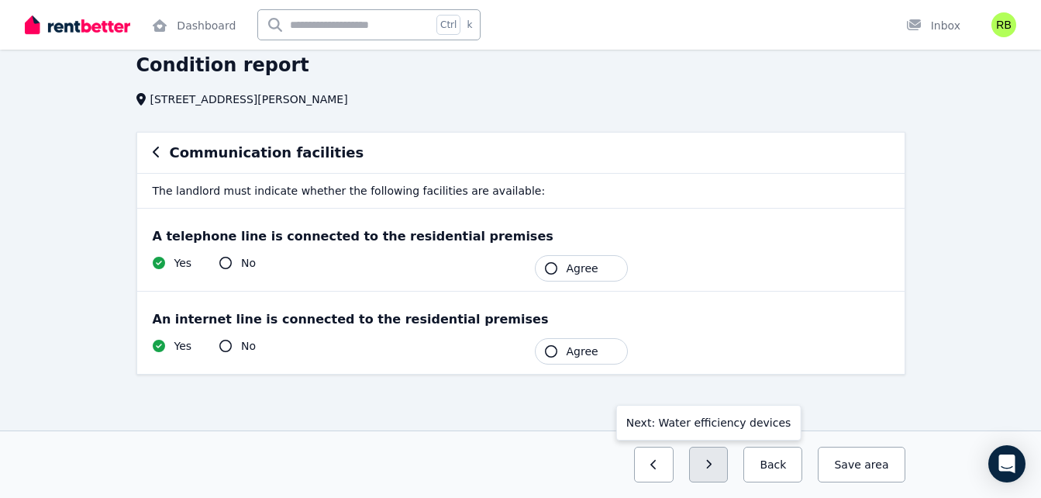
click at [727, 464] on button "button" at bounding box center [709, 464] width 40 height 36
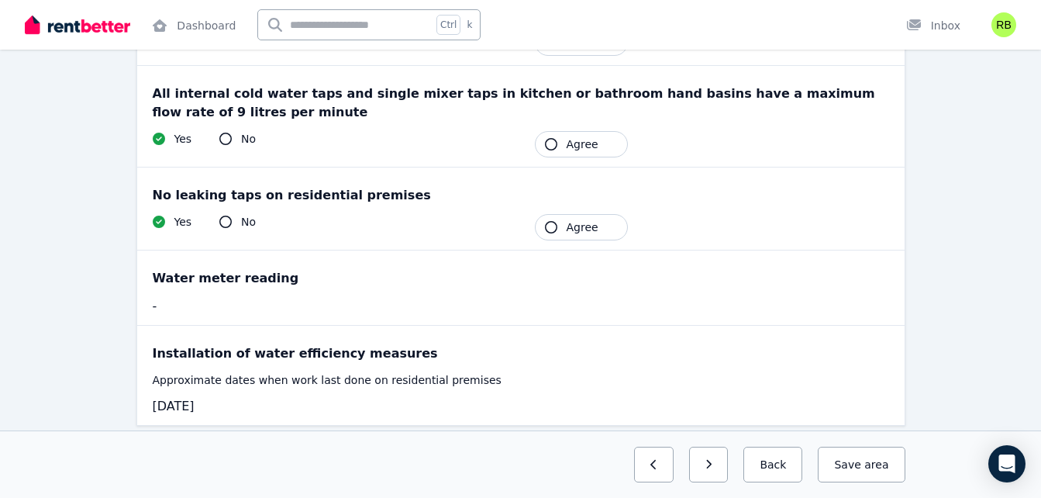
scroll to position [311, 0]
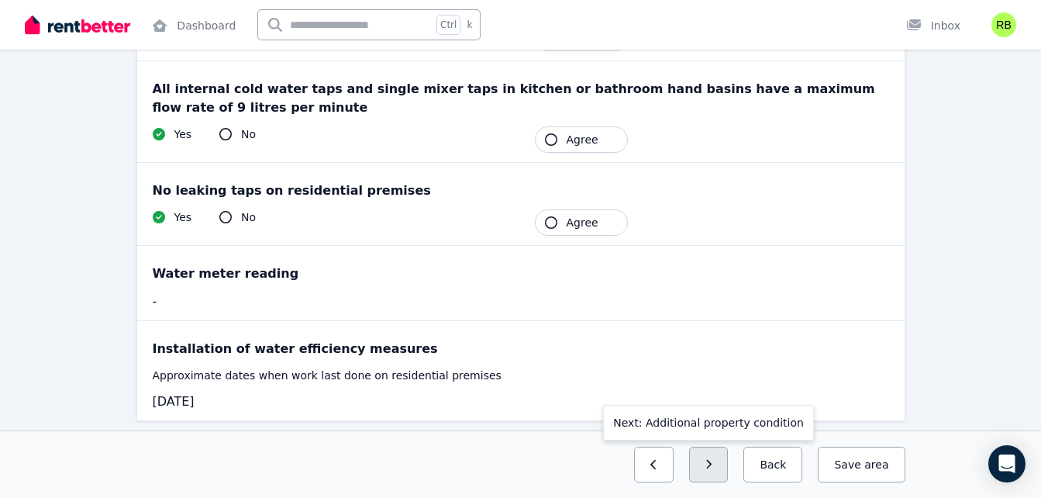
click at [724, 457] on button "button" at bounding box center [709, 464] width 40 height 36
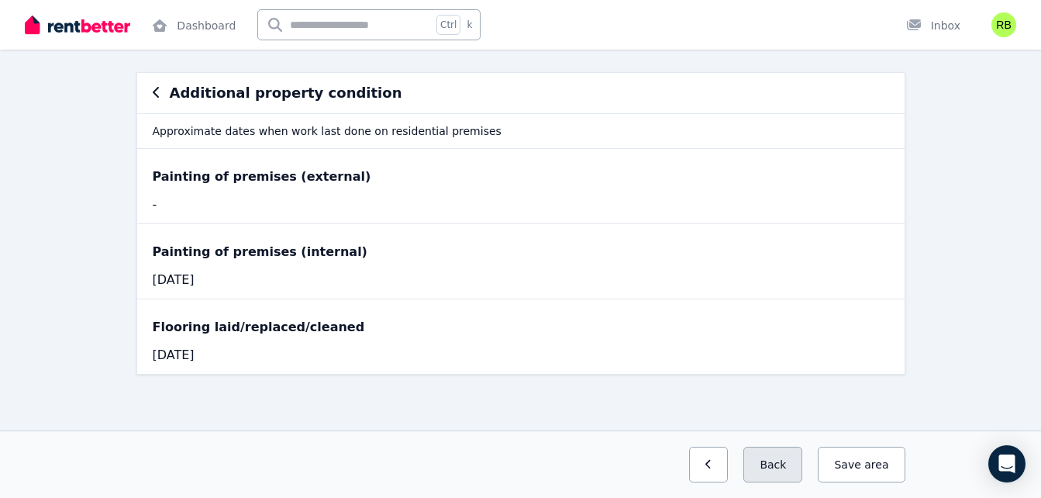
click at [780, 468] on button "Back" at bounding box center [772, 464] width 59 height 36
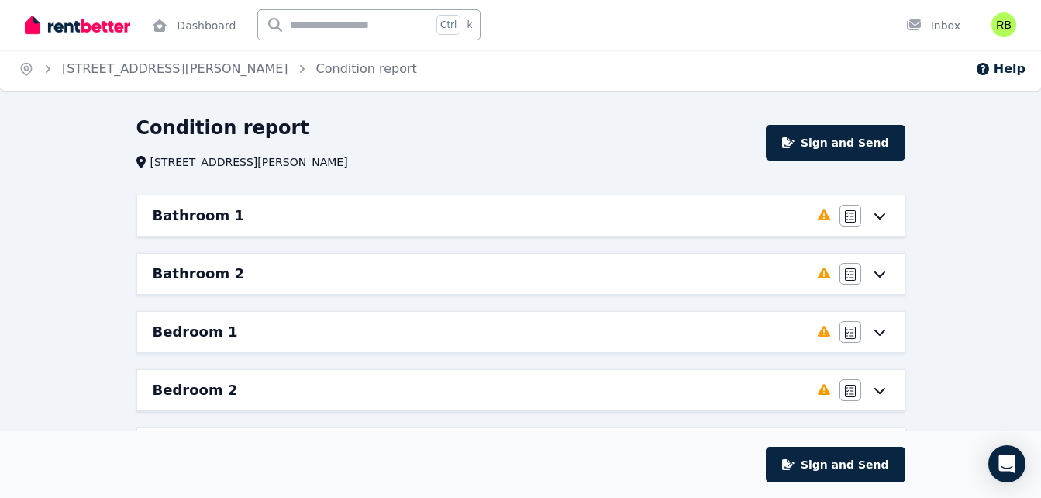
scroll to position [0, 0]
